Goal: Information Seeking & Learning: Compare options

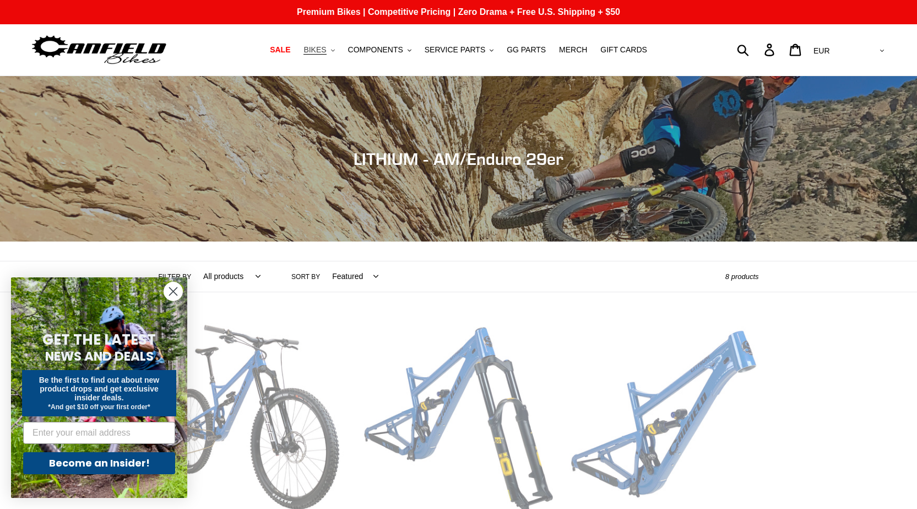
click at [337, 48] on button "BIKES .cls-1{fill:#231f20}" at bounding box center [319, 49] width 42 height 15
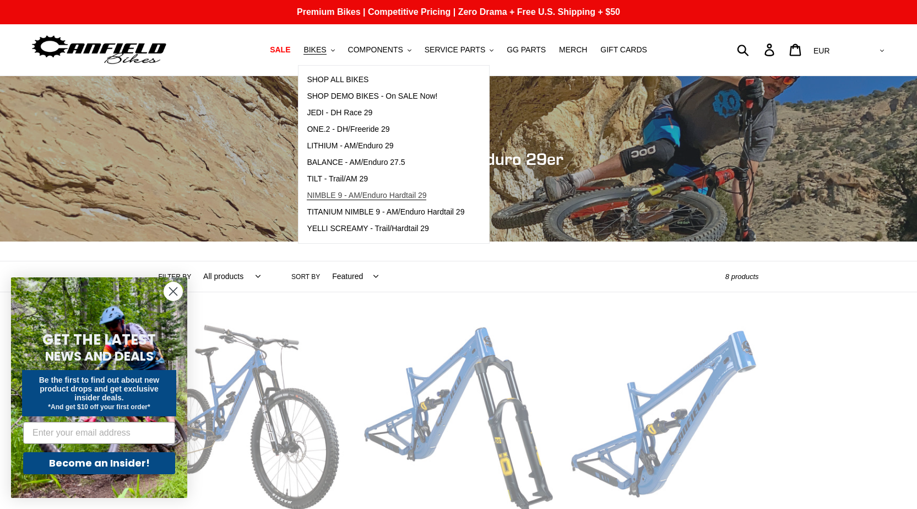
click at [375, 195] on span "NIMBLE 9 - AM/Enduro Hardtail 29" at bounding box center [367, 195] width 120 height 9
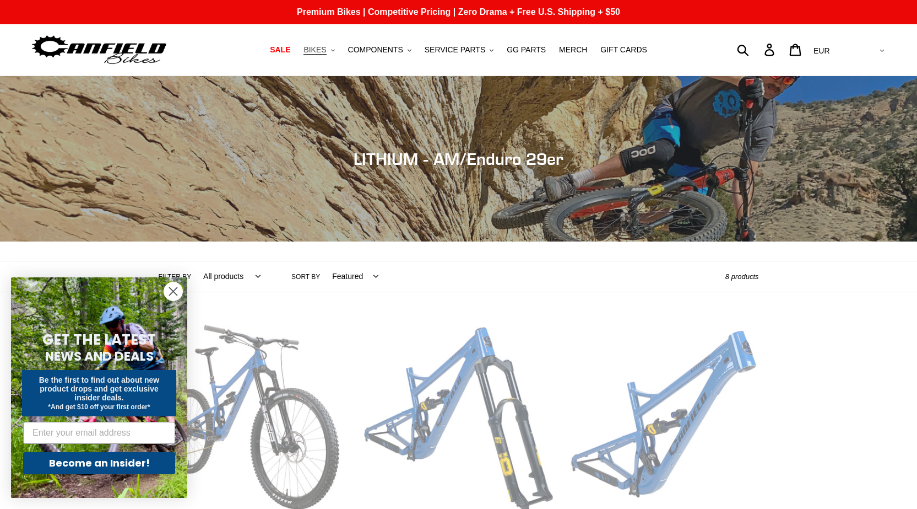
click at [325, 53] on span "BIKES" at bounding box center [315, 49] width 23 height 9
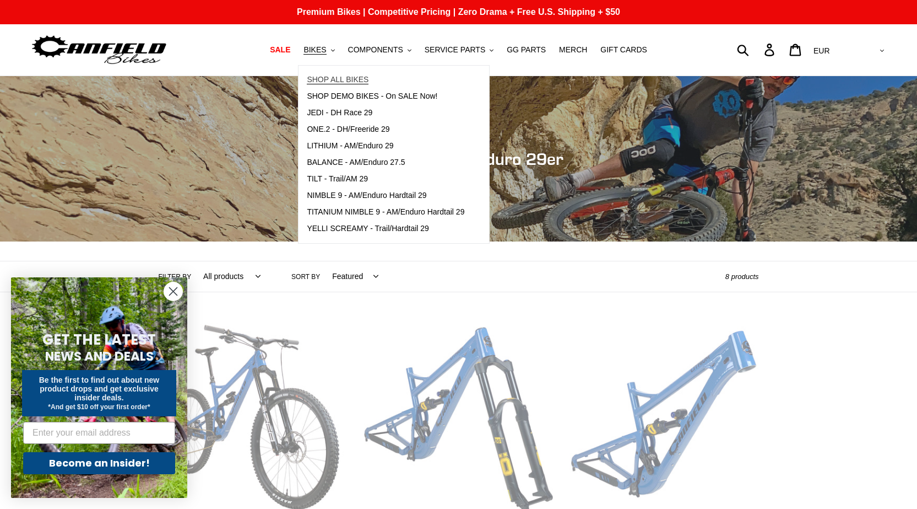
click at [338, 82] on span "SHOP ALL BIKES" at bounding box center [338, 79] width 62 height 9
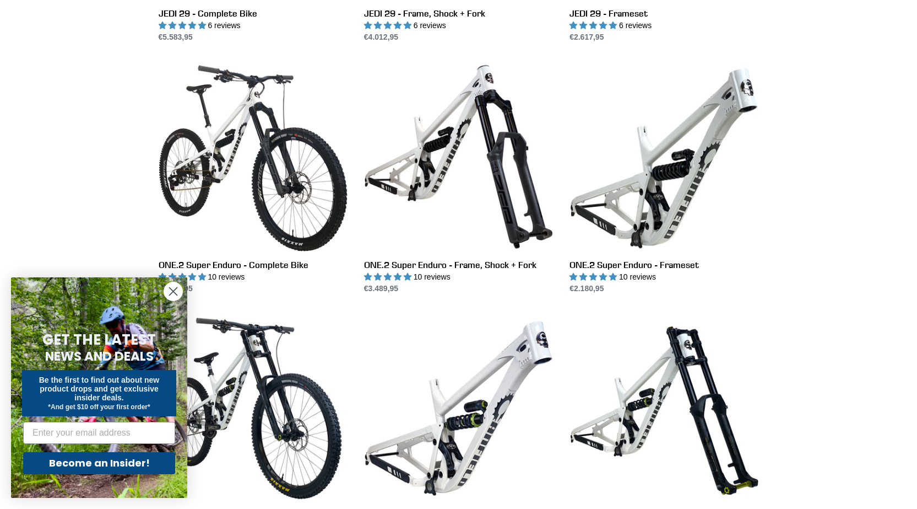
scroll to position [1763, 0]
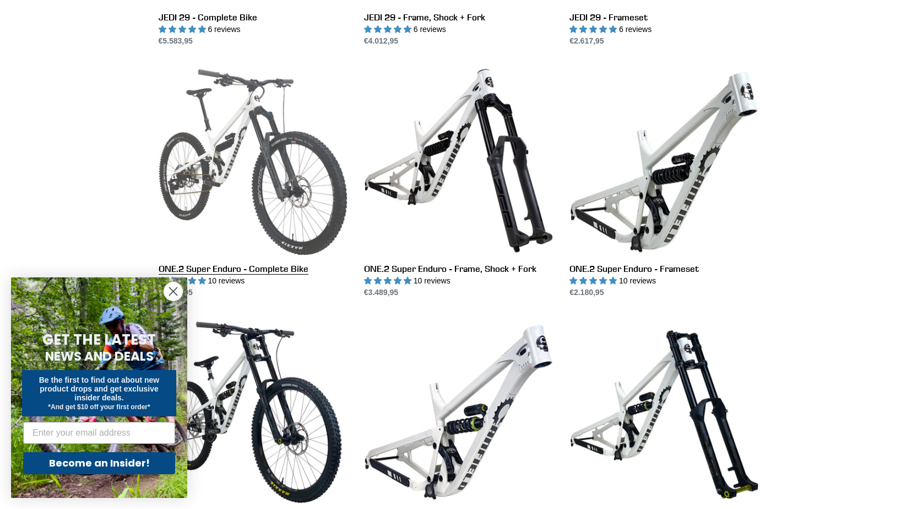
click at [248, 138] on link "ONE.2 Super Enduro - Complete Bike" at bounding box center [253, 182] width 189 height 232
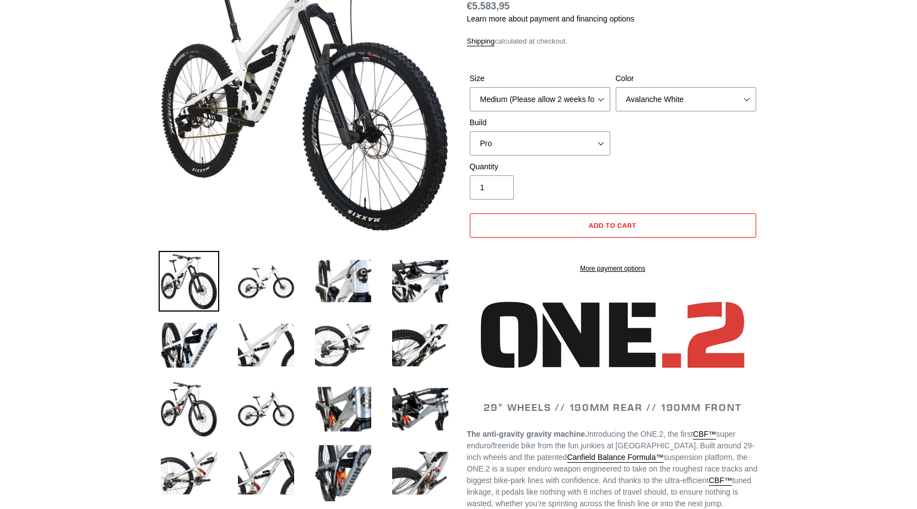
select select "highest-rating"
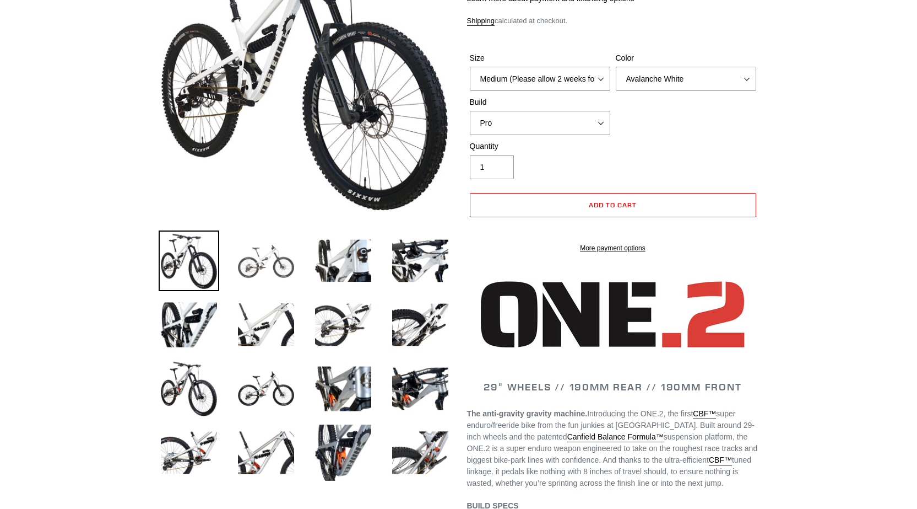
scroll to position [220, 0]
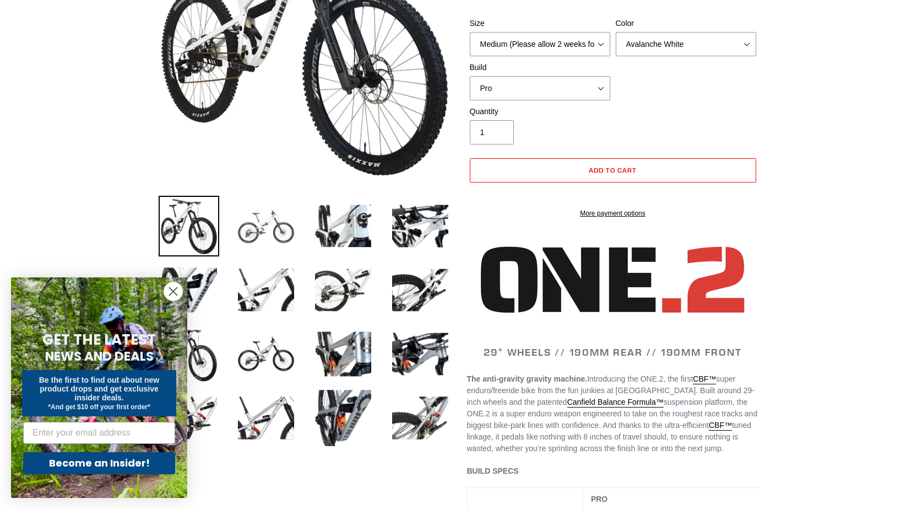
click at [263, 237] on img at bounding box center [266, 226] width 61 height 61
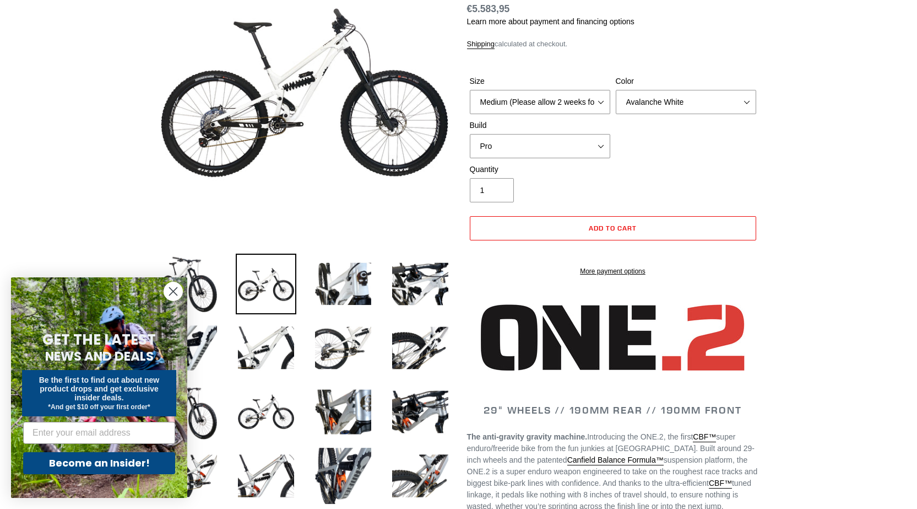
scroll to position [110, 0]
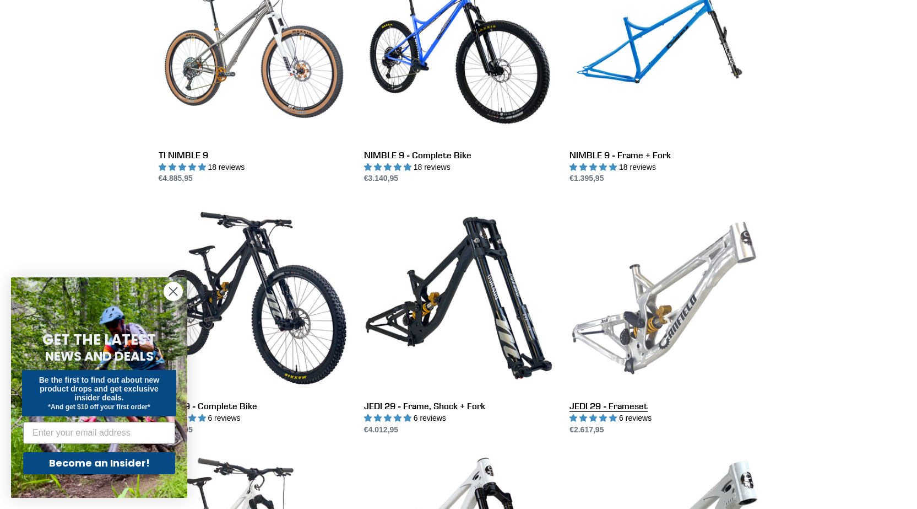
scroll to position [1377, 0]
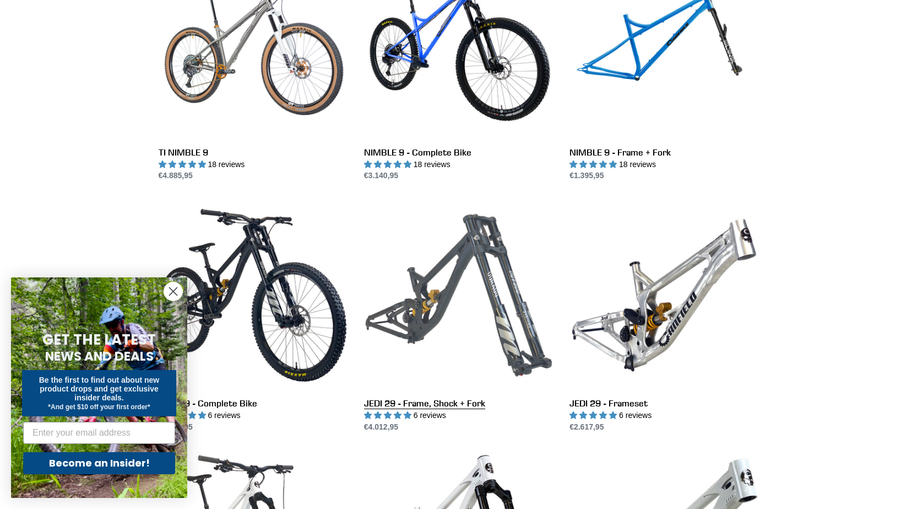
click at [471, 295] on link "JEDI 29 - Frame, Shock + Fork" at bounding box center [458, 317] width 189 height 232
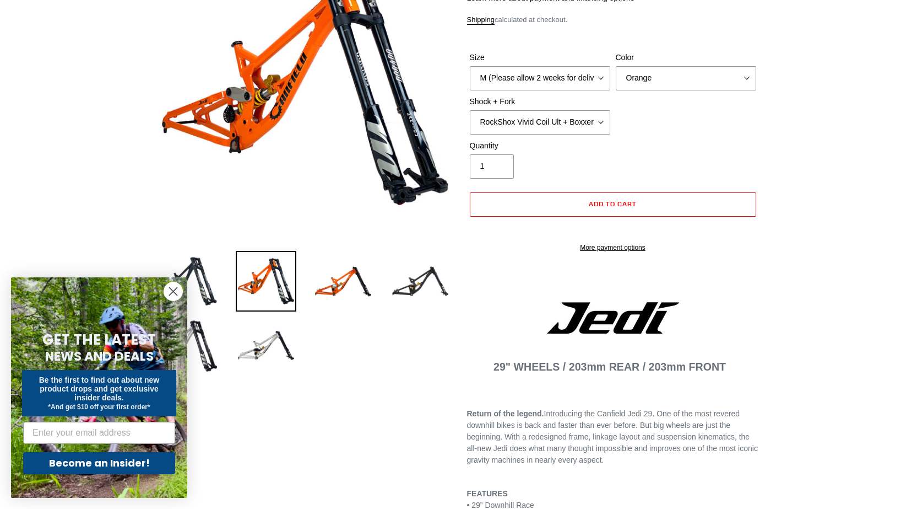
select select "highest-rating"
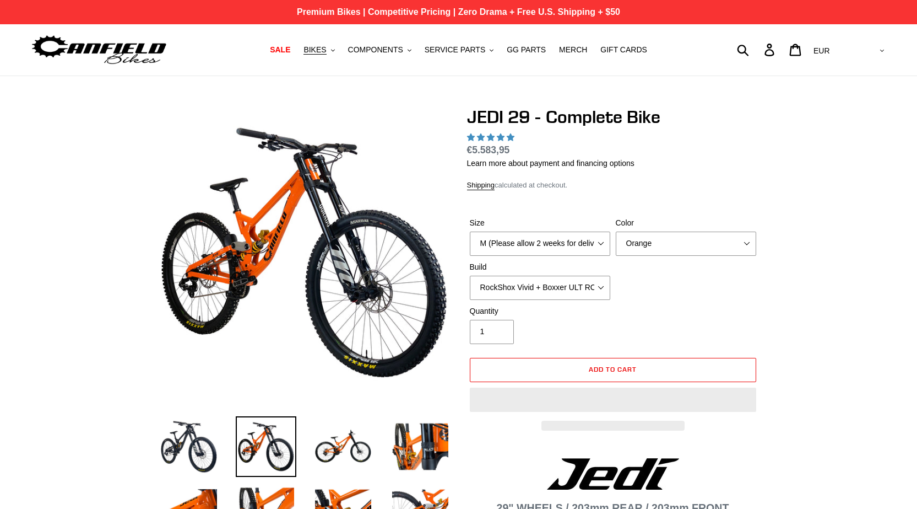
select select "highest-rating"
